Goal: Download file/media

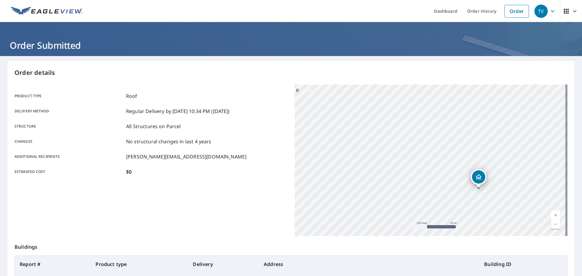
drag, startPoint x: 440, startPoint y: 10, endPoint x: 414, endPoint y: 20, distance: 28.2
click at [440, 10] on link "Dashboard" at bounding box center [445, 11] width 33 height 22
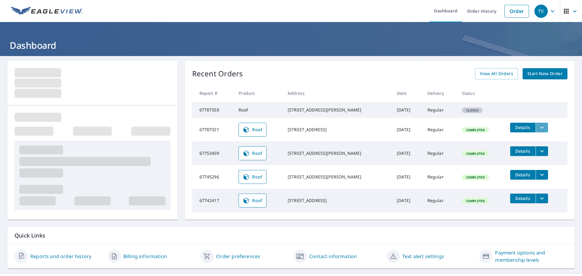
click at [538, 131] on icon "filesDropdownBtn-67787321" at bounding box center [541, 127] width 7 height 7
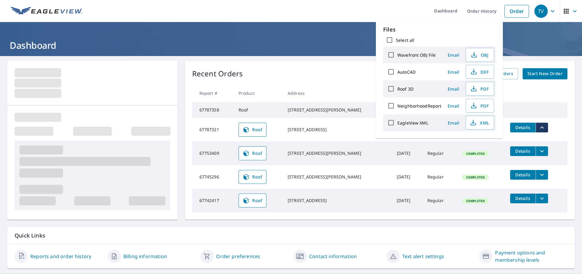
click at [393, 88] on input "Roof 3D" at bounding box center [391, 88] width 13 height 13
checkbox input "true"
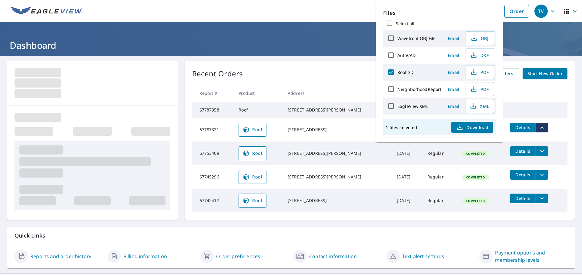
click at [472, 127] on span "Download" at bounding box center [472, 127] width 32 height 7
